Goal: Task Accomplishment & Management: Manage account settings

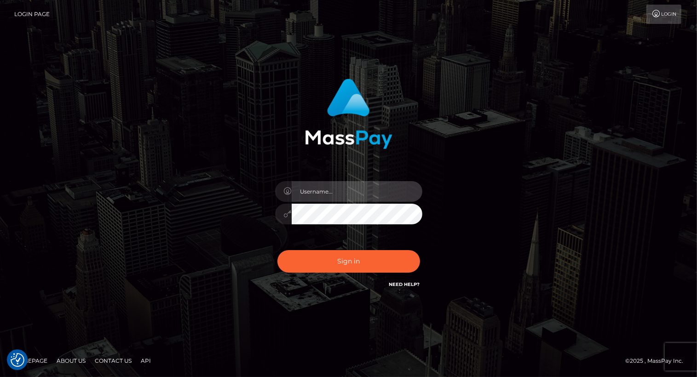
click at [350, 184] on input "text" at bounding box center [356, 191] width 131 height 21
type input "Arlene.luminaryplay"
click at [277, 250] on button "Sign in" at bounding box center [348, 261] width 143 height 23
click at [342, 193] on input "text" at bounding box center [356, 191] width 131 height 21
type input "Arlene.luminaryplay"
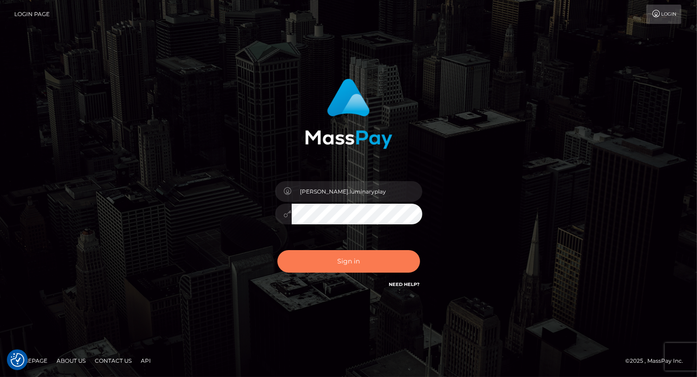
click at [355, 262] on button "Sign in" at bounding box center [348, 261] width 143 height 23
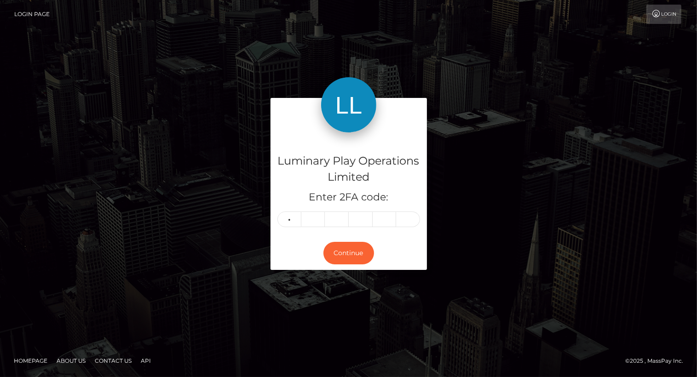
type input "3"
type input "2"
type input "5"
type input "6"
type input "9"
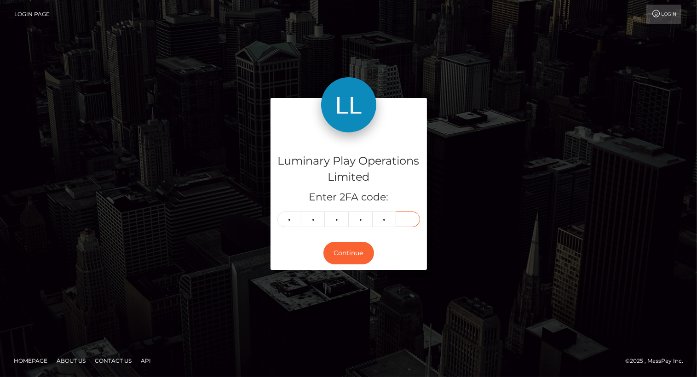
type input "8"
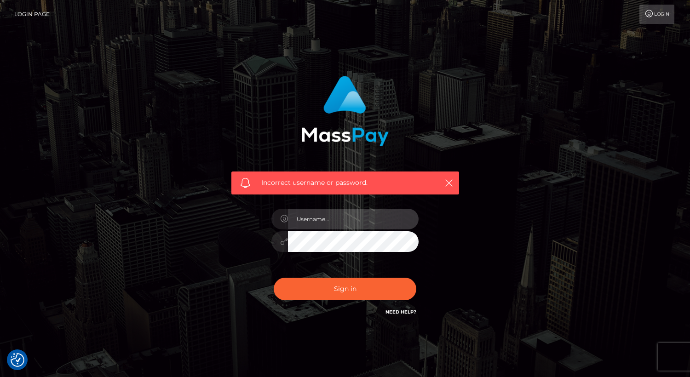
click at [338, 216] on input "text" at bounding box center [353, 219] width 131 height 21
type input "Arlene.luminaryplay"
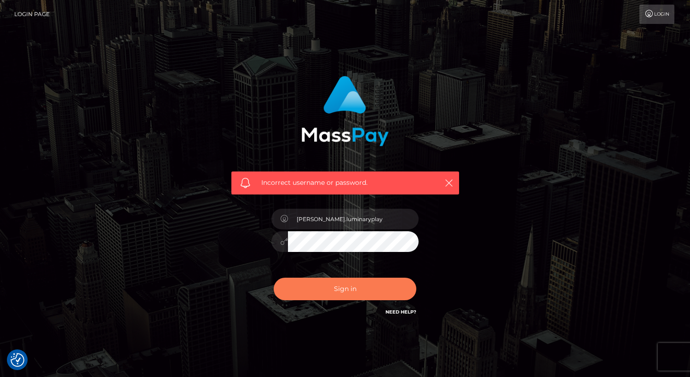
click at [348, 290] on button "Sign in" at bounding box center [345, 289] width 143 height 23
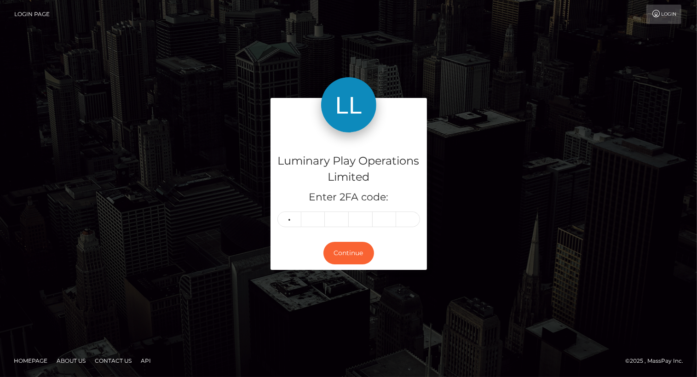
type input "2"
type input "0"
type input "7"
type input "9"
type input "4"
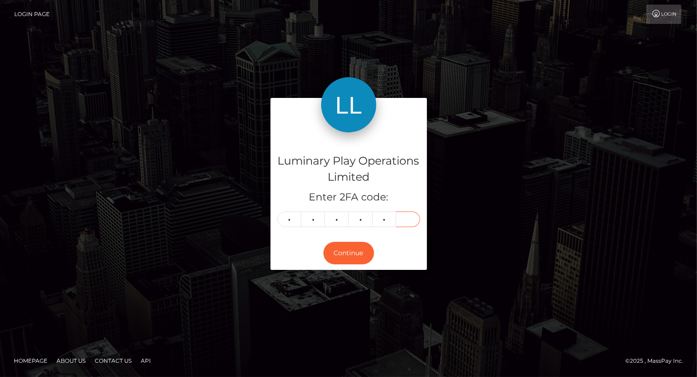
type input "9"
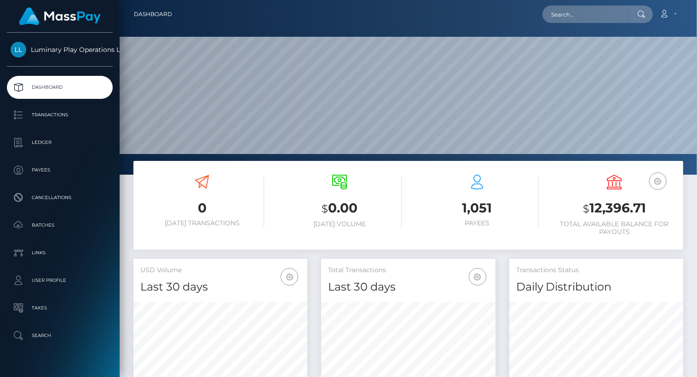
scroll to position [163, 174]
